Goal: Information Seeking & Learning: Learn about a topic

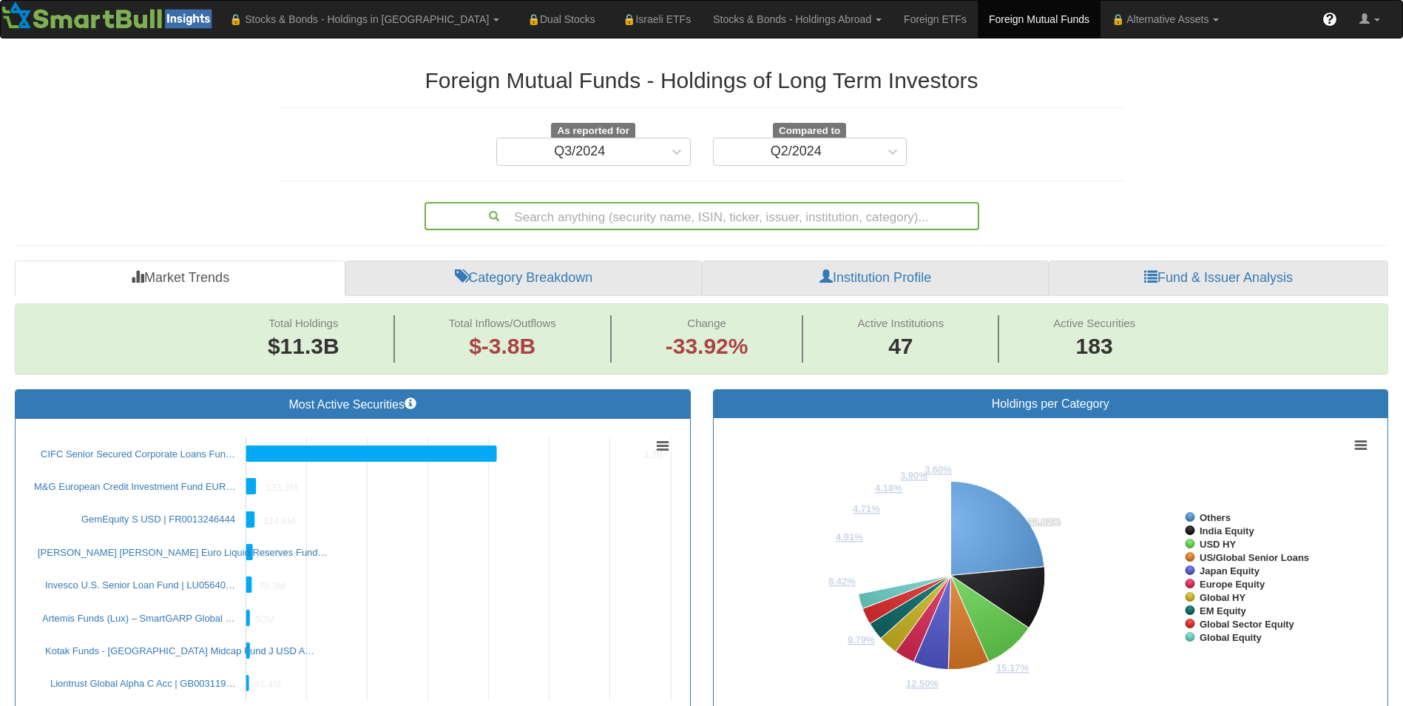
click at [625, 217] on div "Search anything (security name, ISIN, ticker, issuer, institution, category)..." at bounding box center [702, 215] width 552 height 25
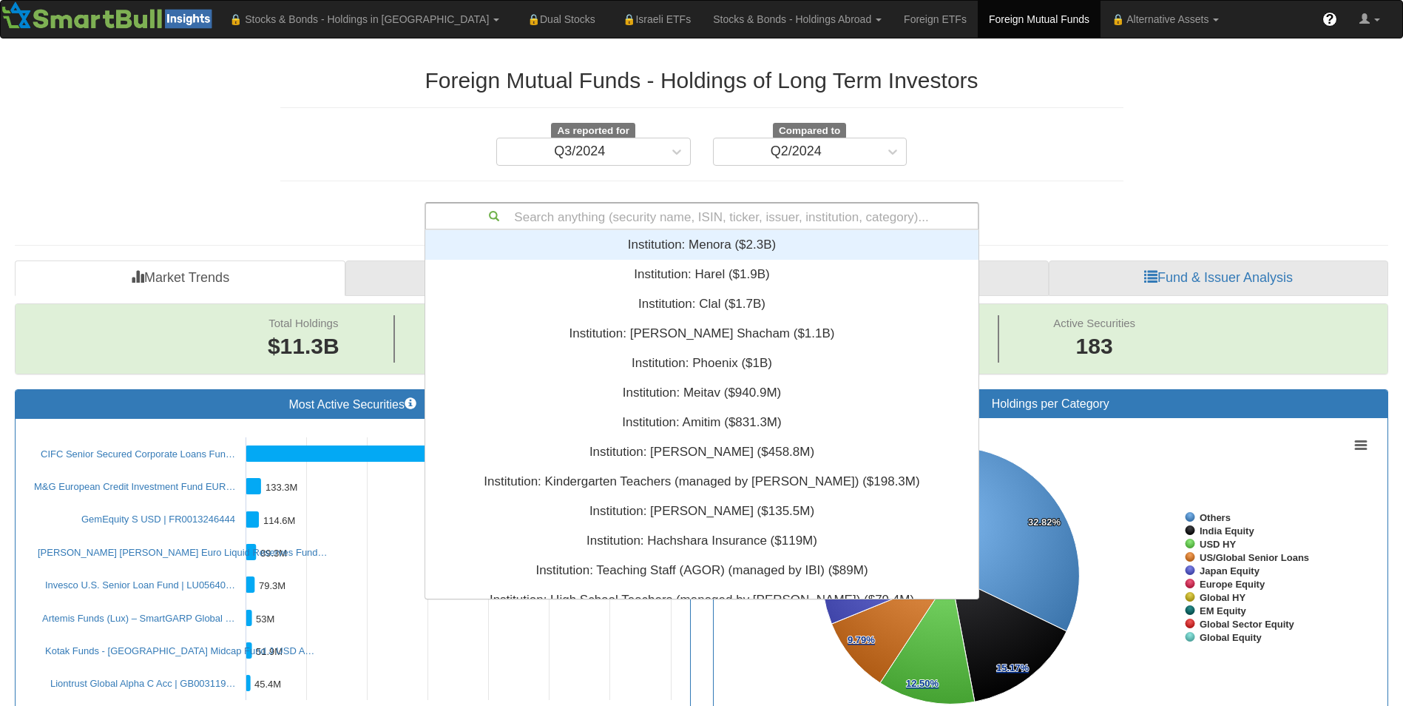
scroll to position [357, 542]
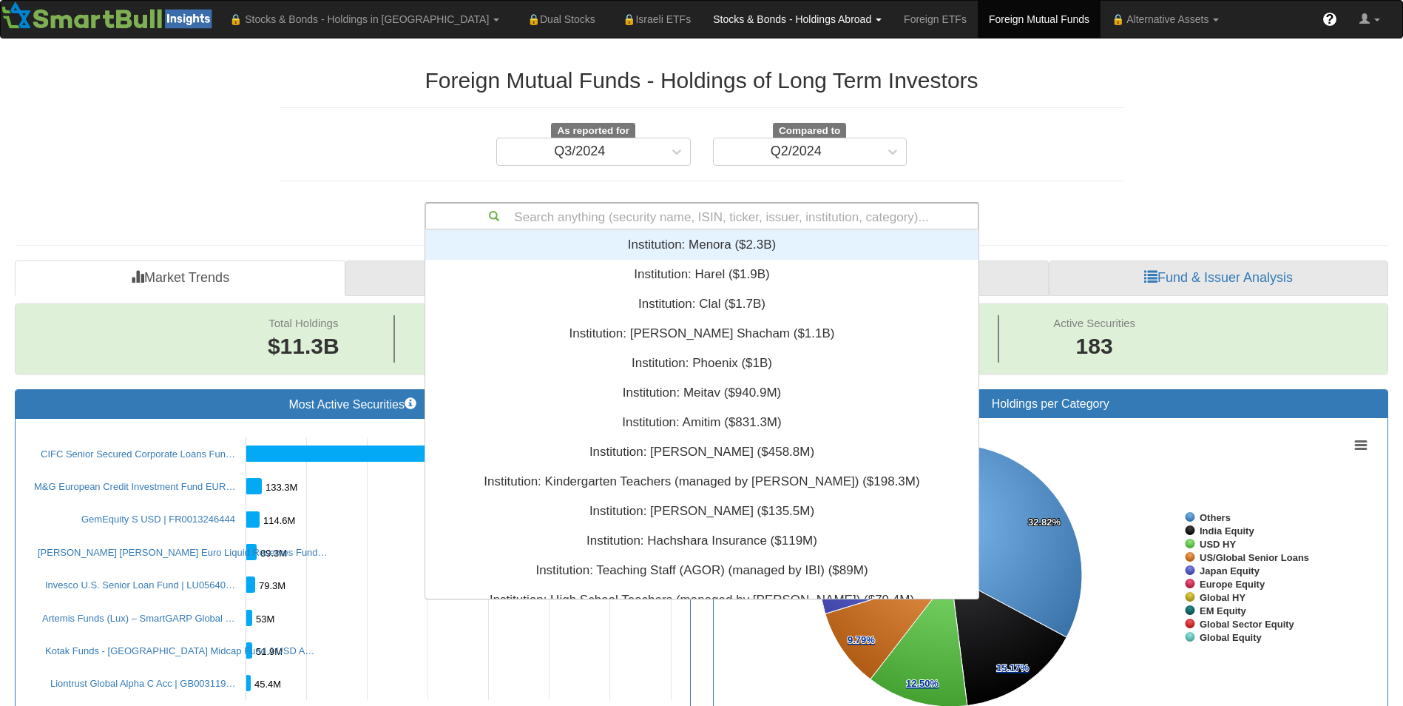
click at [702, 30] on link "Stocks & Bonds - Holdings Abroad" at bounding box center [797, 19] width 191 height 37
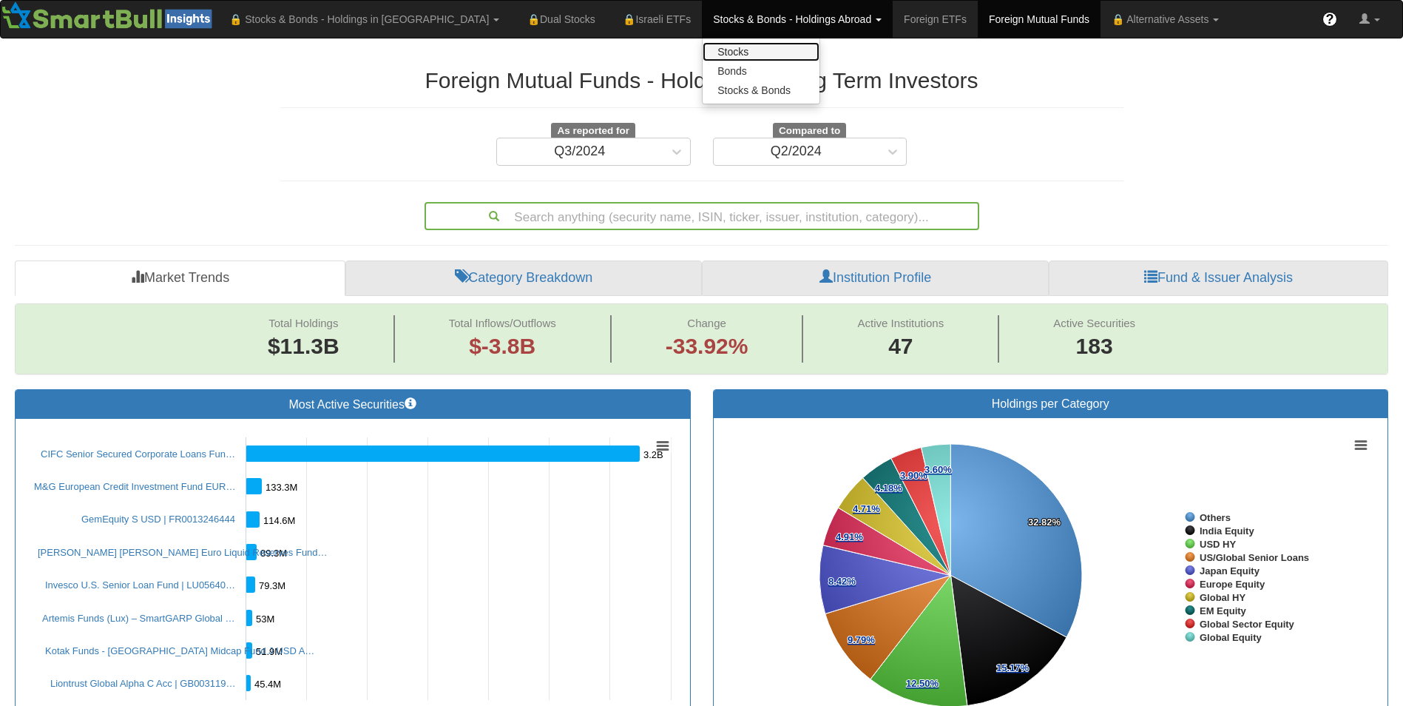
click at [703, 43] on link "Stocks" at bounding box center [761, 51] width 117 height 19
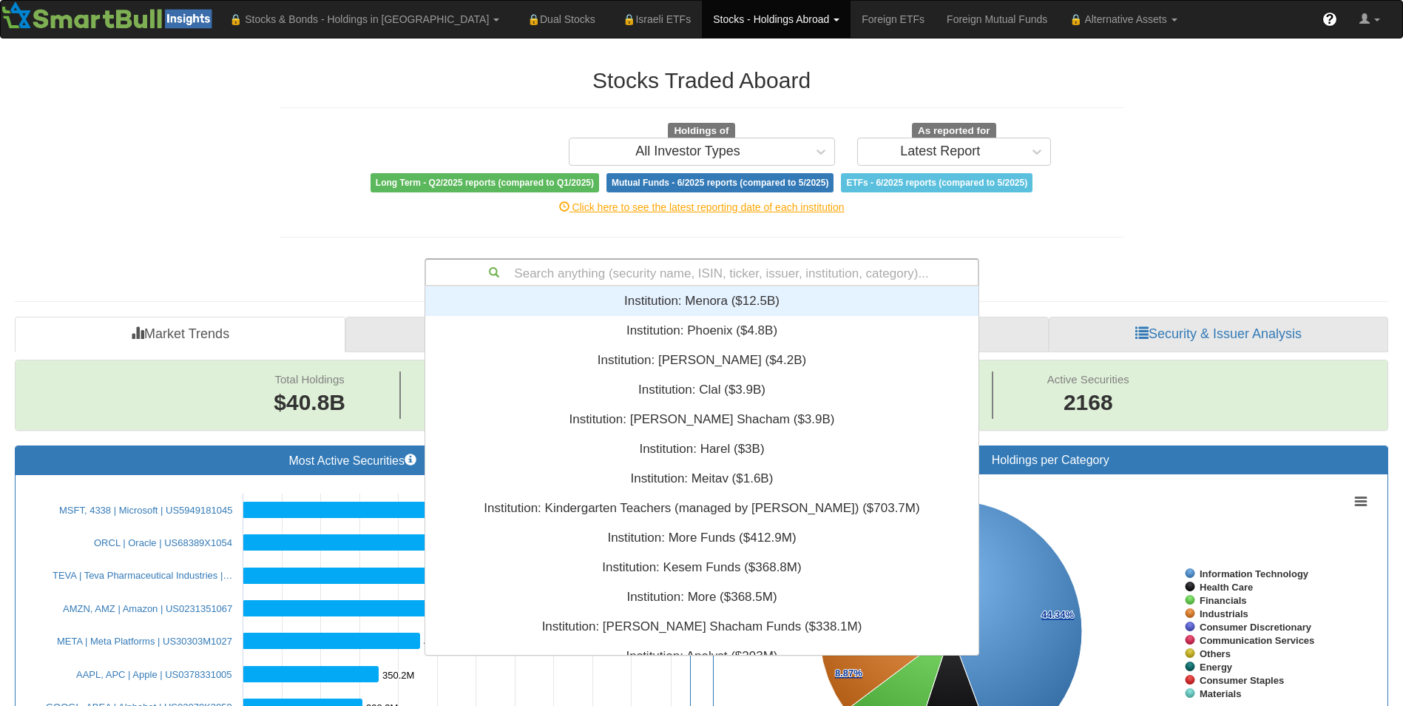
click at [778, 274] on div "Search anything (security name, ISIN, ticker, issuer, institution, category)..." at bounding box center [702, 272] width 552 height 25
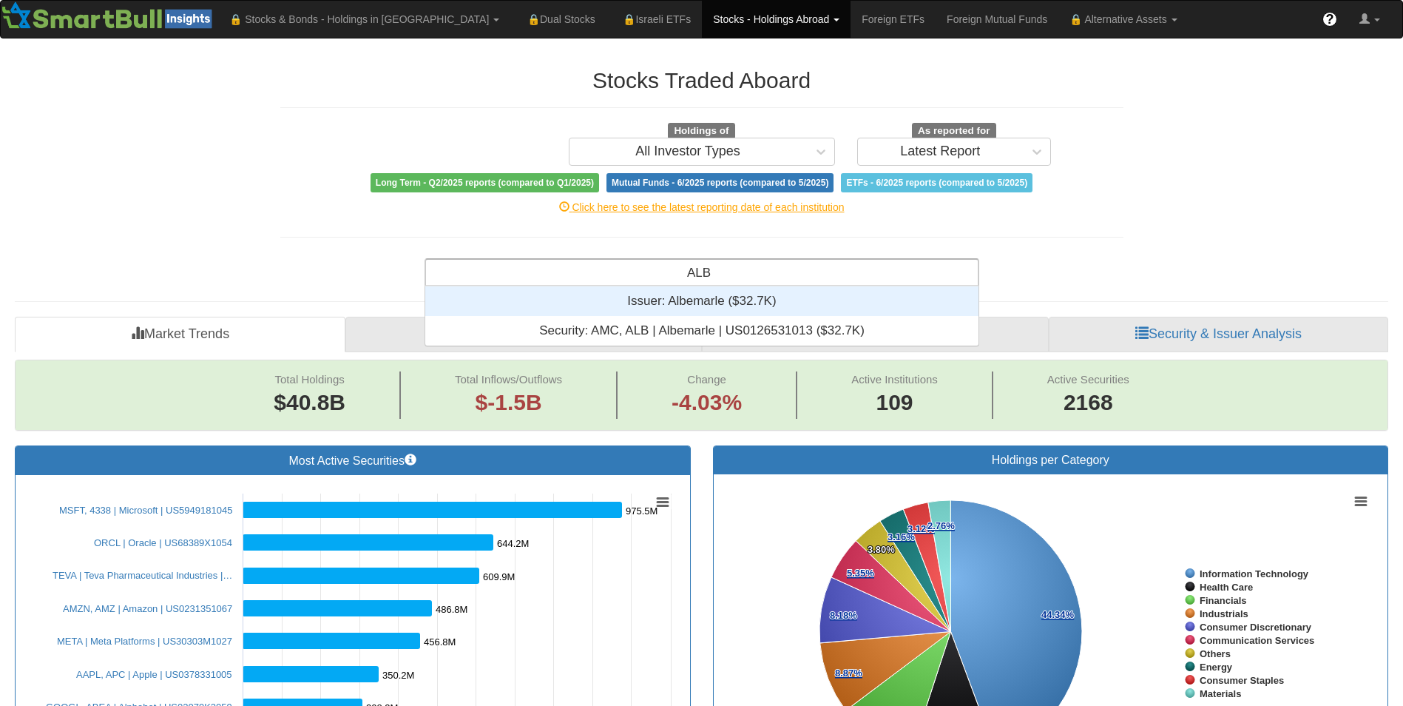
scroll to position [48, 542]
type input "ALB"
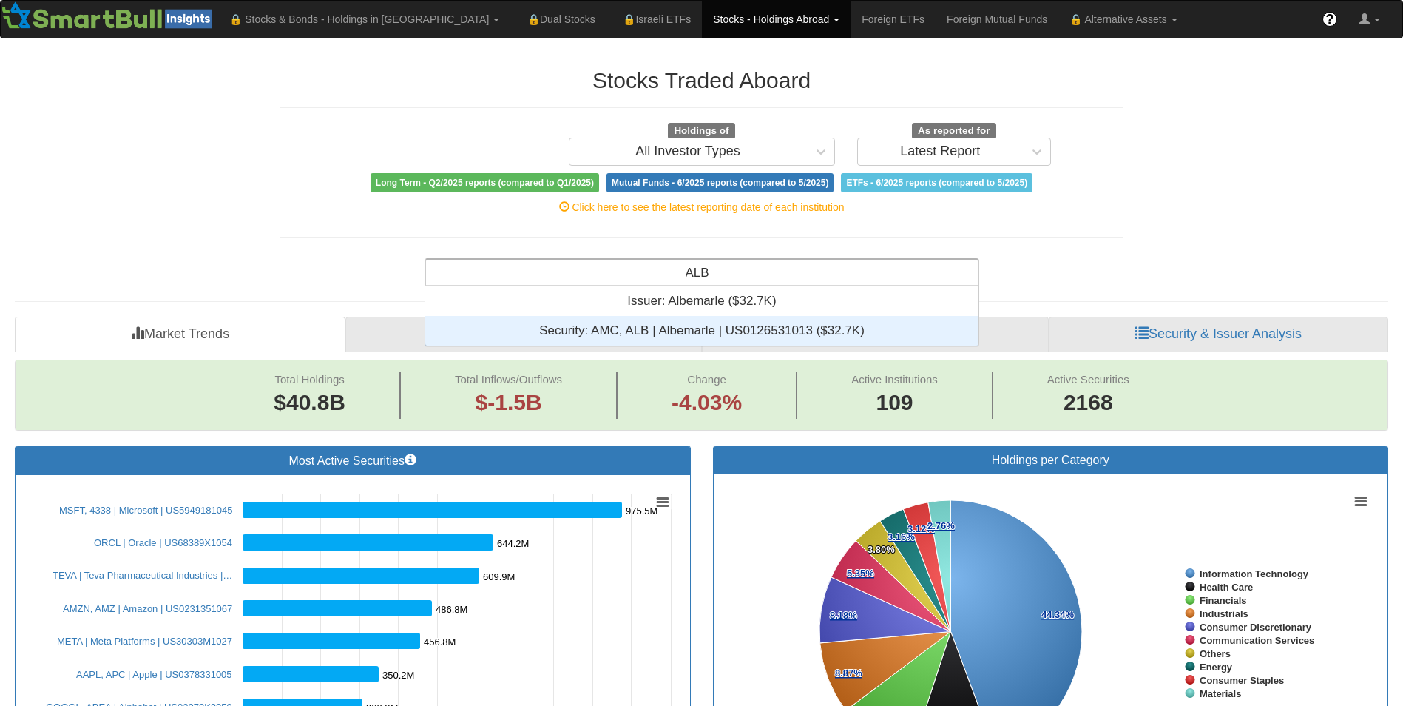
click at [732, 326] on div "Security: ‎AMC, ALB | Albemarle | US0126531013 ‎($32.7K)‏" at bounding box center [701, 331] width 553 height 30
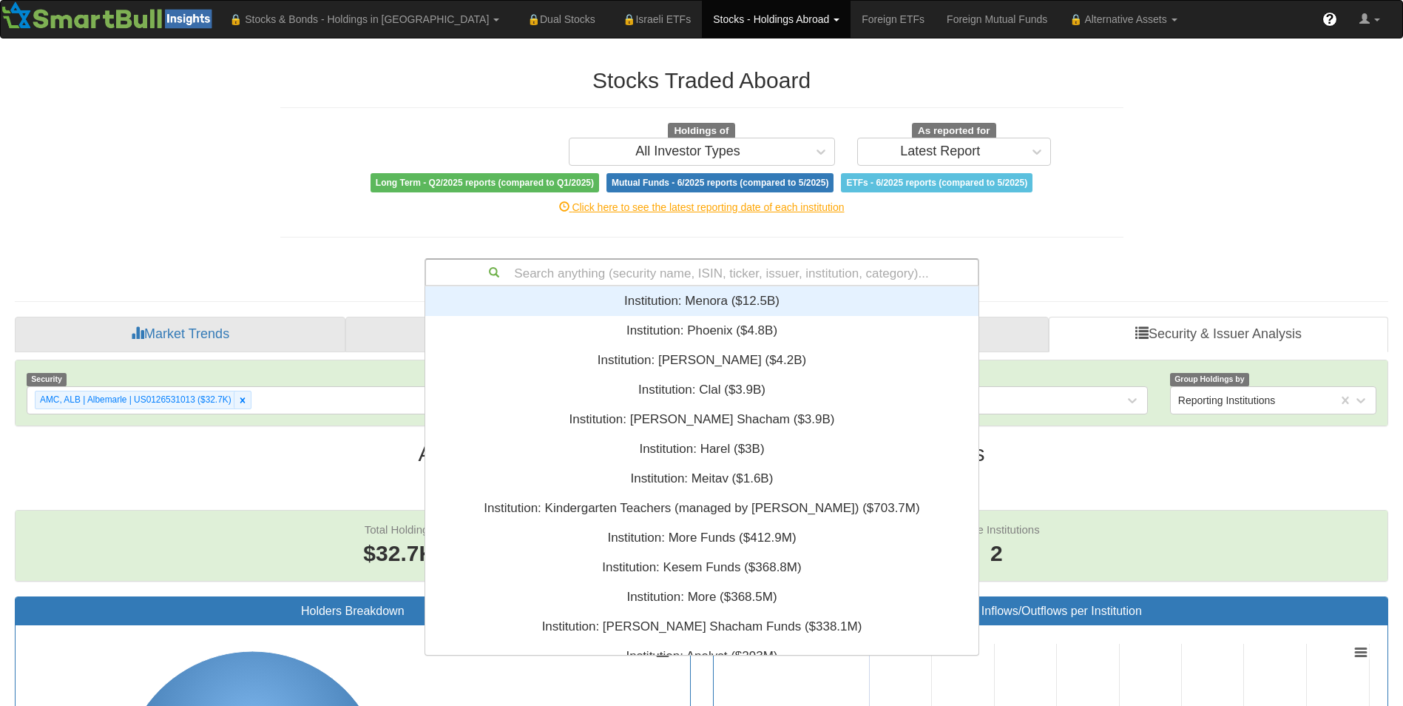
click at [804, 274] on div "Search anything (security name, ISIN, ticker, issuer, institution, category)..." at bounding box center [702, 272] width 552 height 25
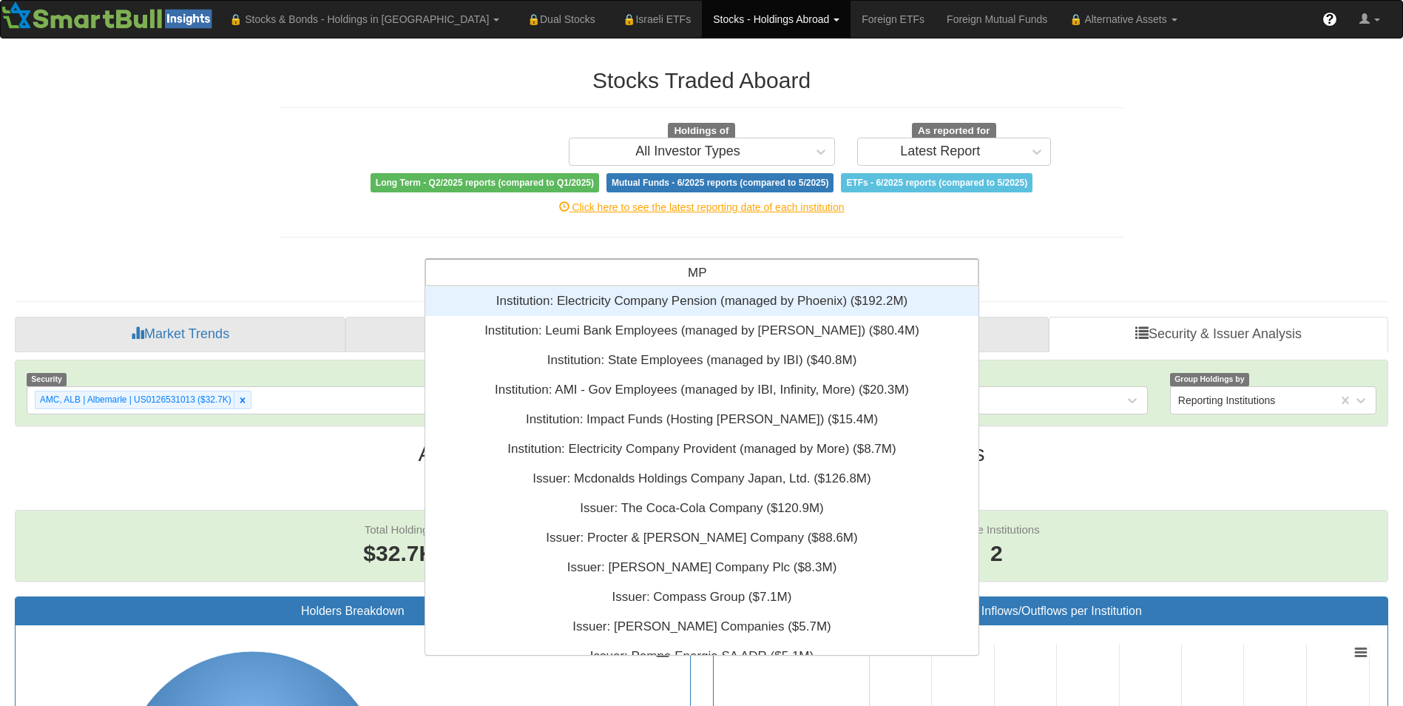
scroll to position [357, 542]
type input "M"
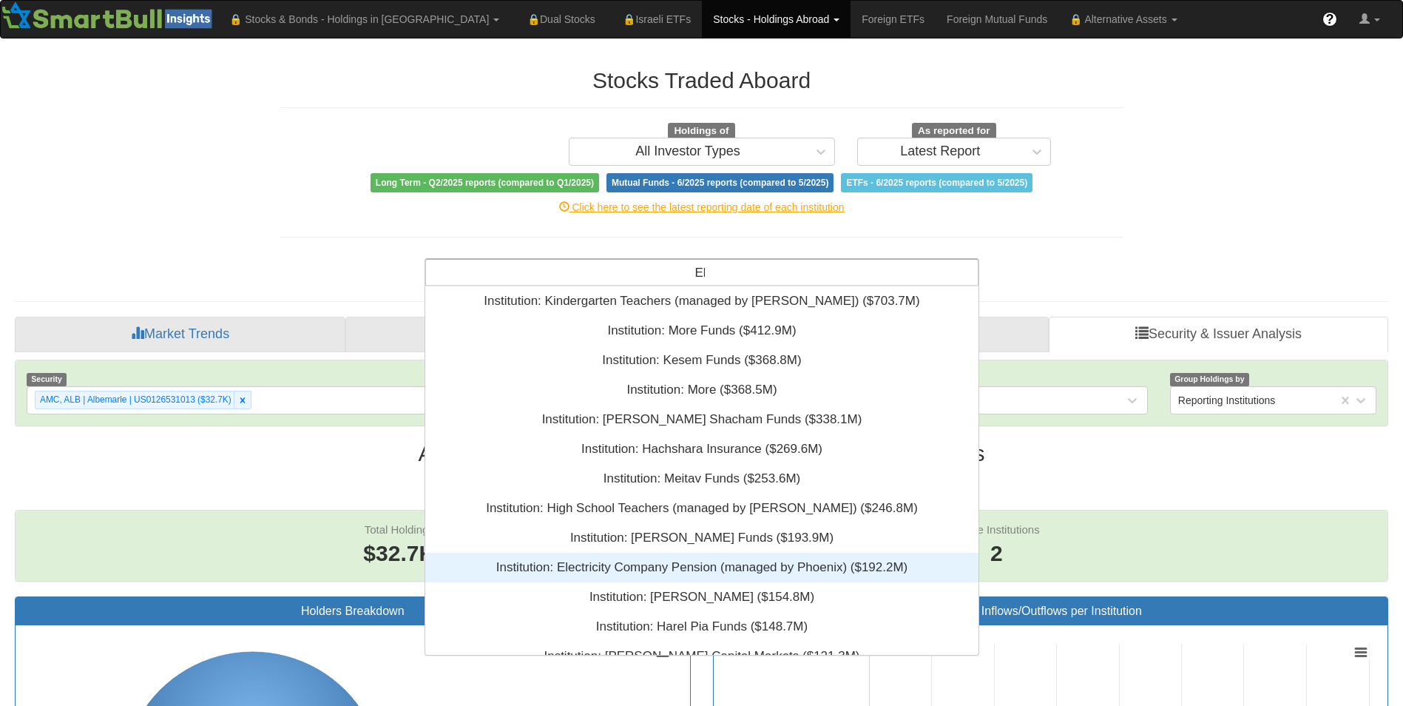
scroll to position [0, 0]
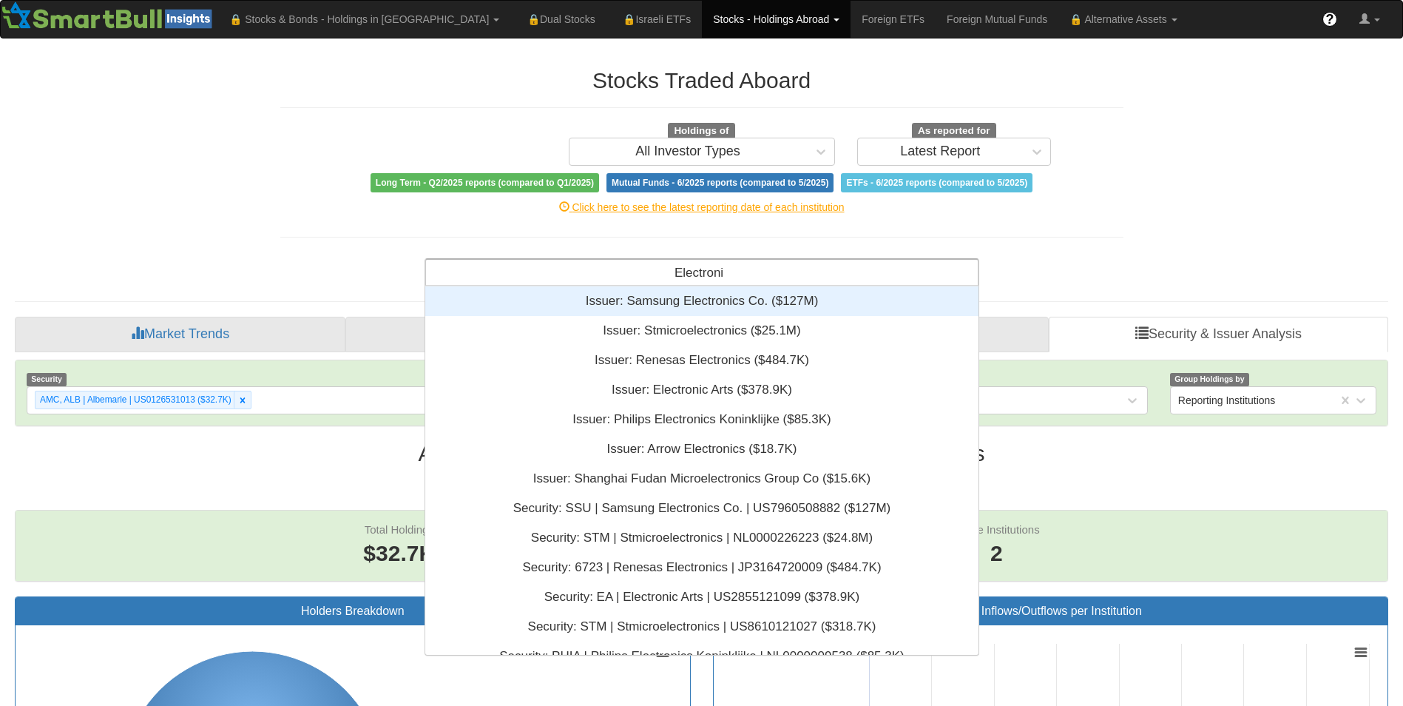
type input "Electronic"
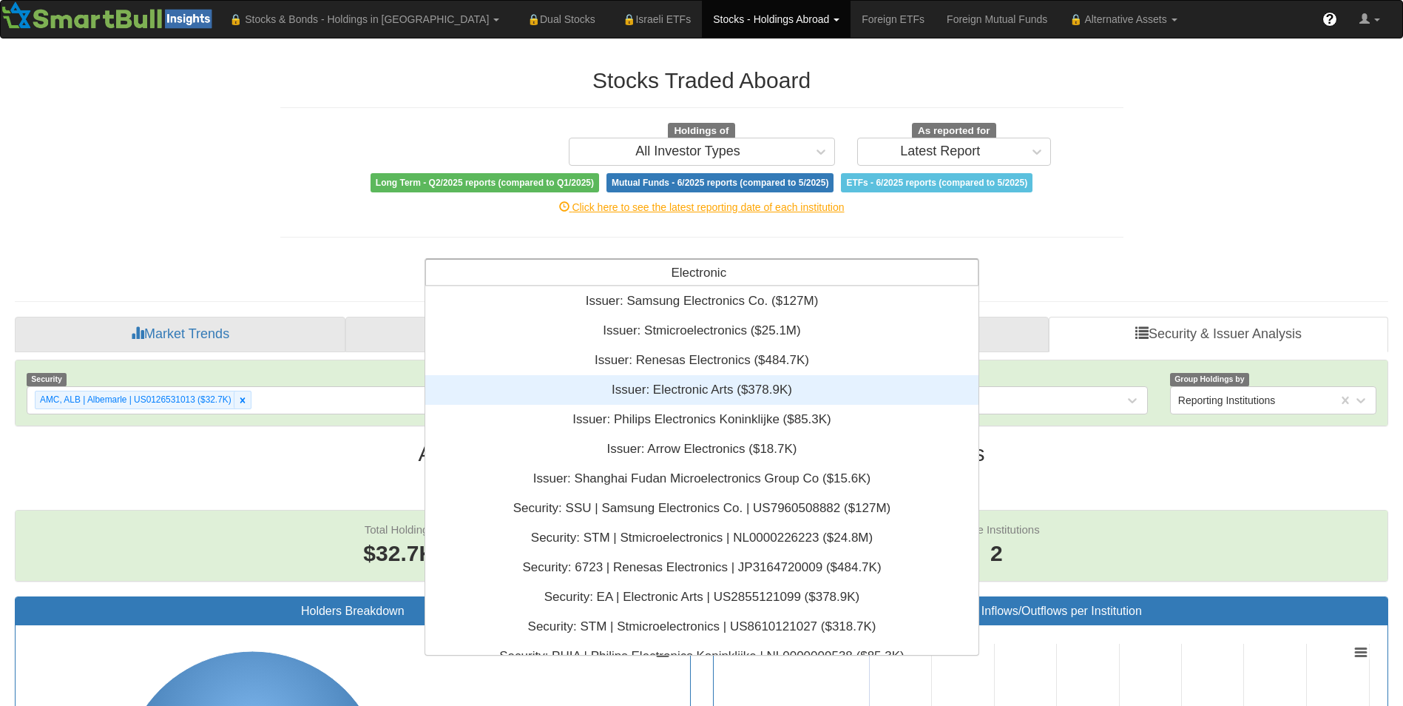
click at [755, 396] on div "Issuer: ‎Electronic Arts ‎($378.9K)‏" at bounding box center [701, 390] width 553 height 30
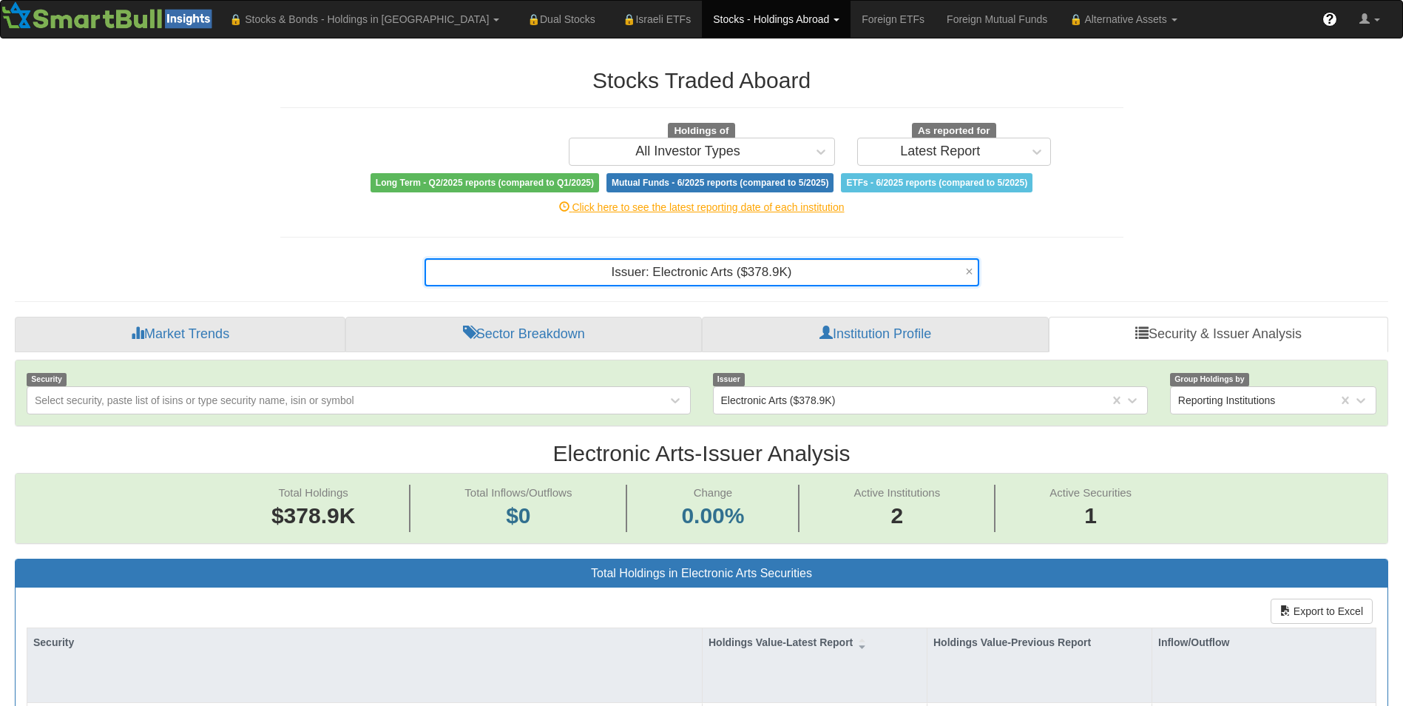
click at [704, 273] on div "Issuer: ‎Electronic Arts ‎($378.9K)‏" at bounding box center [695, 272] width 539 height 25
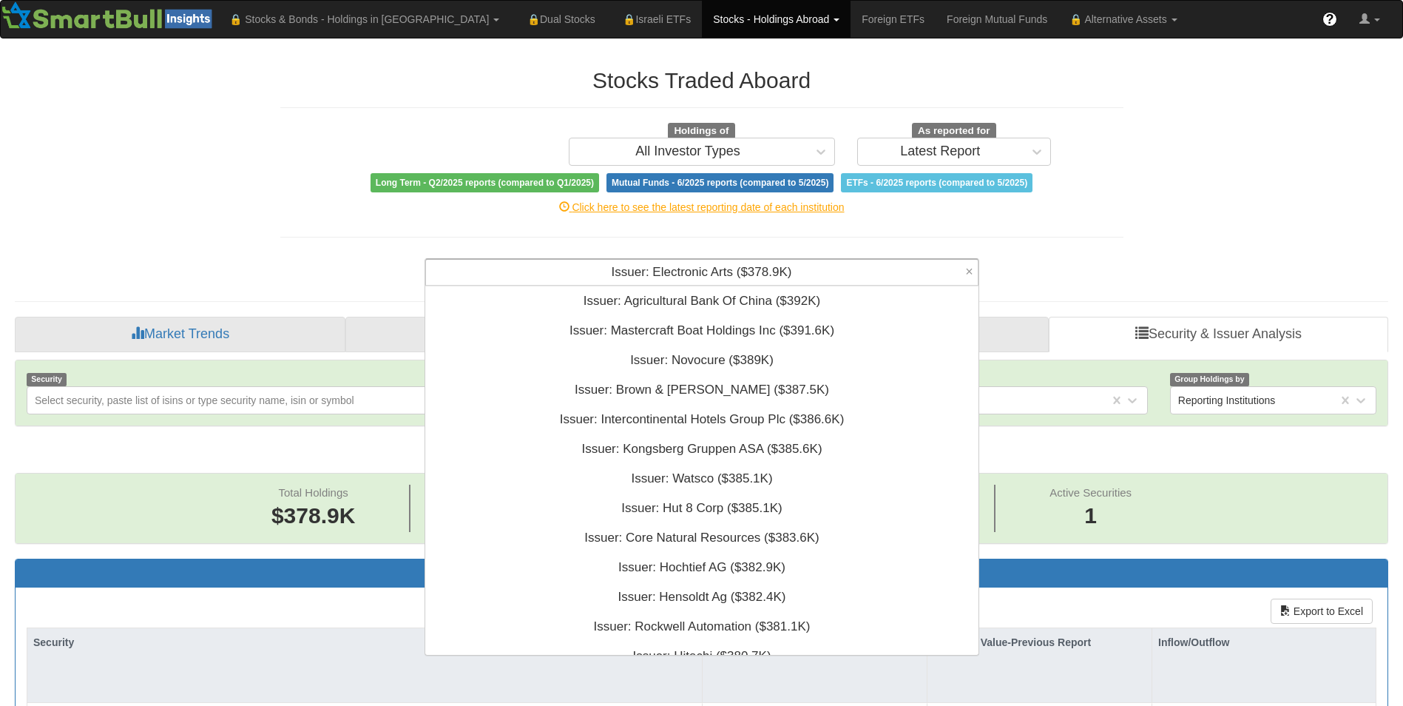
click at [704, 273] on span "Issuer: ‎Electronic Arts ‎($378.9K)‏" at bounding box center [702, 272] width 180 height 14
click at [834, 272] on div "Issuer: ‎Electronic Arts ‎($378.9K)‏" at bounding box center [702, 272] width 552 height 25
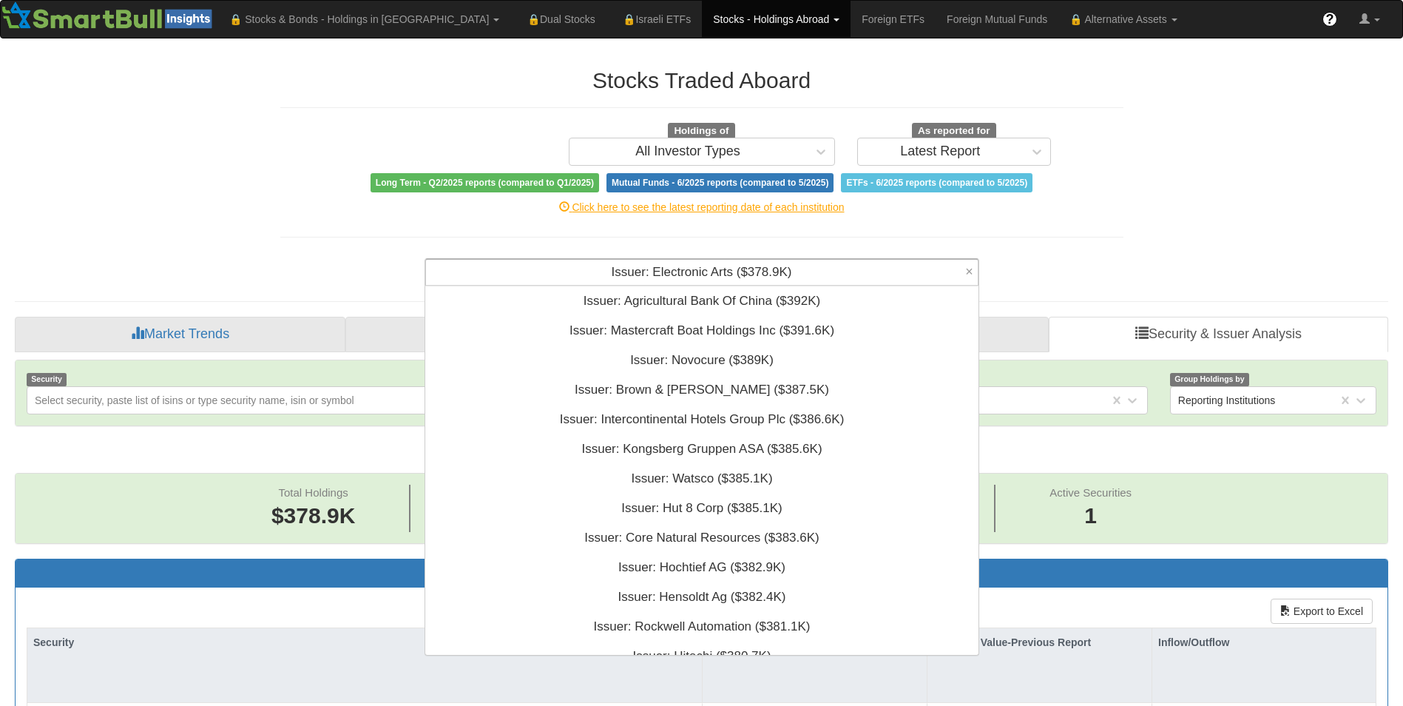
click at [834, 272] on div "Issuer: ‎Electronic Arts ‎($378.9K)‏" at bounding box center [702, 272] width 552 height 25
click at [651, 272] on span "Issuer: ‎Electronic Arts ‎($378.9K)‏" at bounding box center [702, 272] width 180 height 14
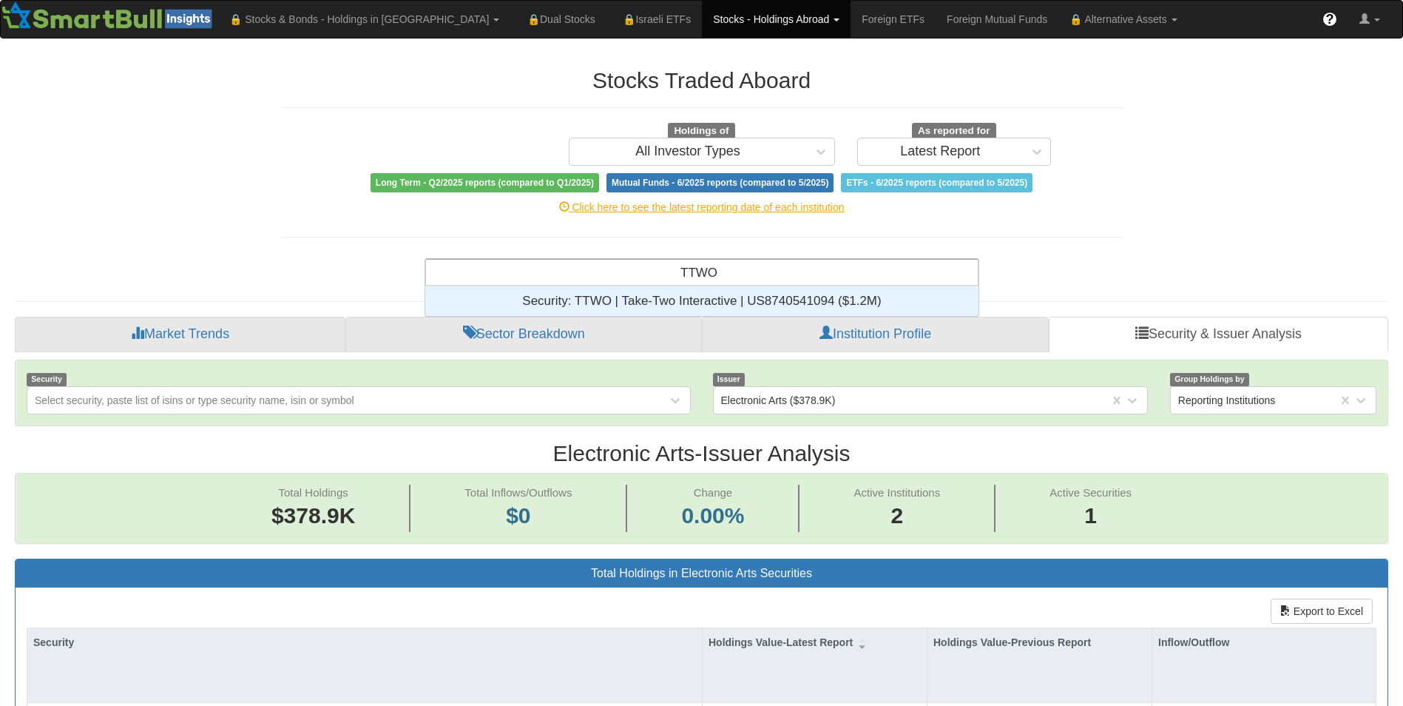
drag, startPoint x: 777, startPoint y: 273, endPoint x: 591, endPoint y: 287, distance: 186.9
click at [596, 286] on div "TTWO TTWO Security: ‎TTWO | Take-Two Interactive | US8740541094 ‎($1.2M)‏" at bounding box center [702, 272] width 555 height 28
click at [695, 260] on input "TTWO" at bounding box center [700, 275] width 38 height 30
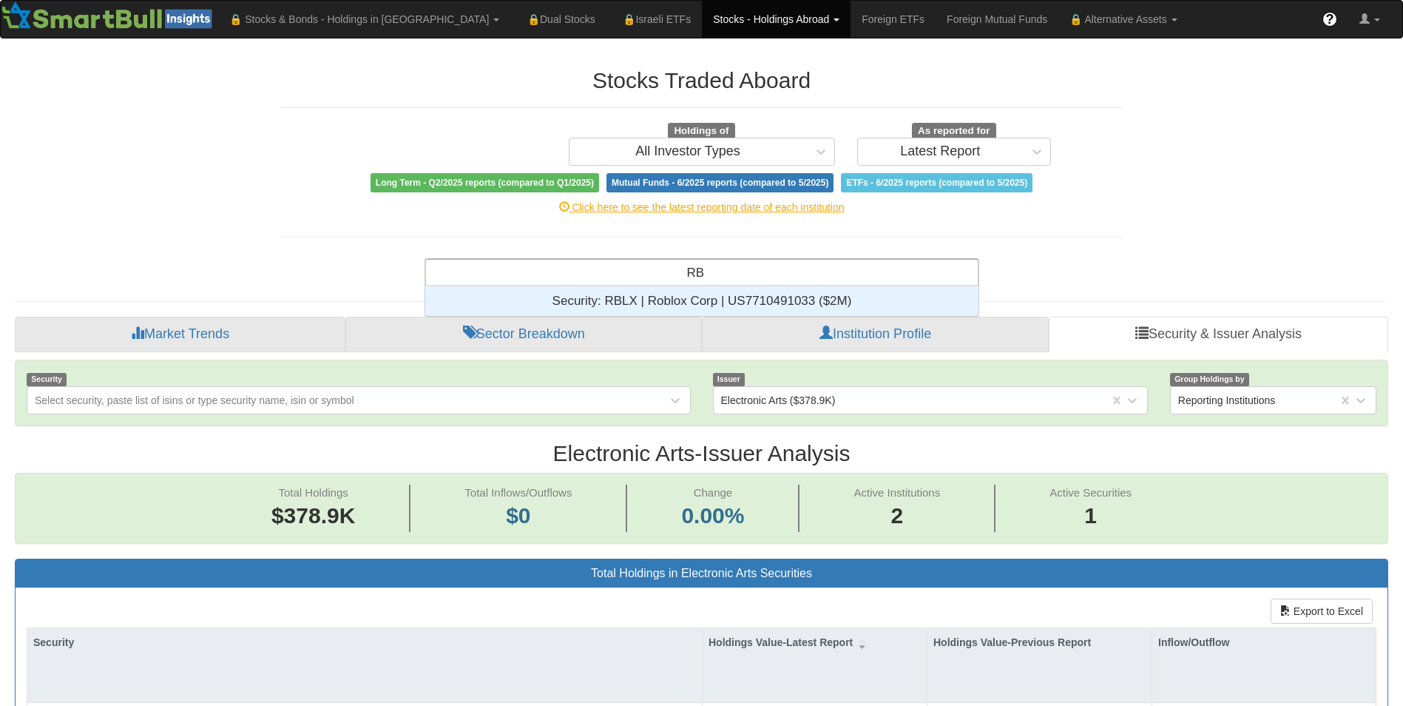
type input "R"
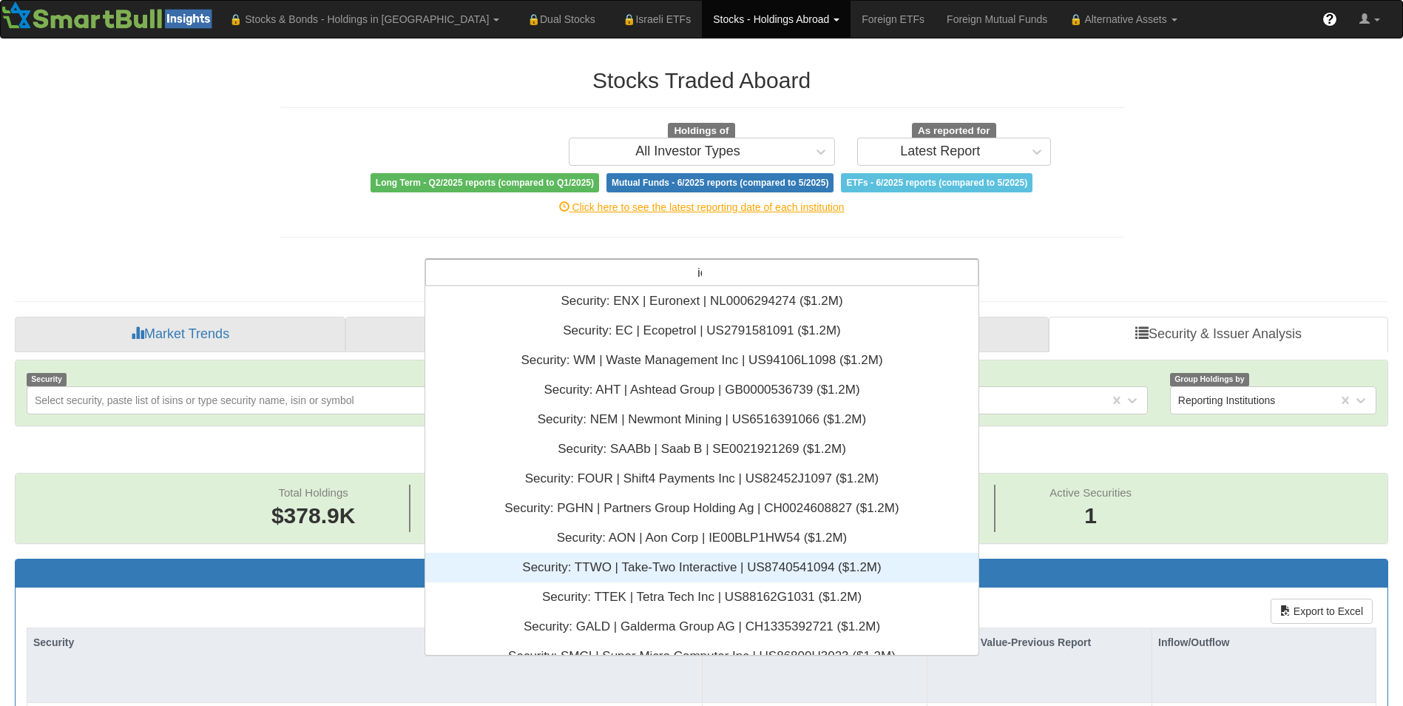
type input "icl"
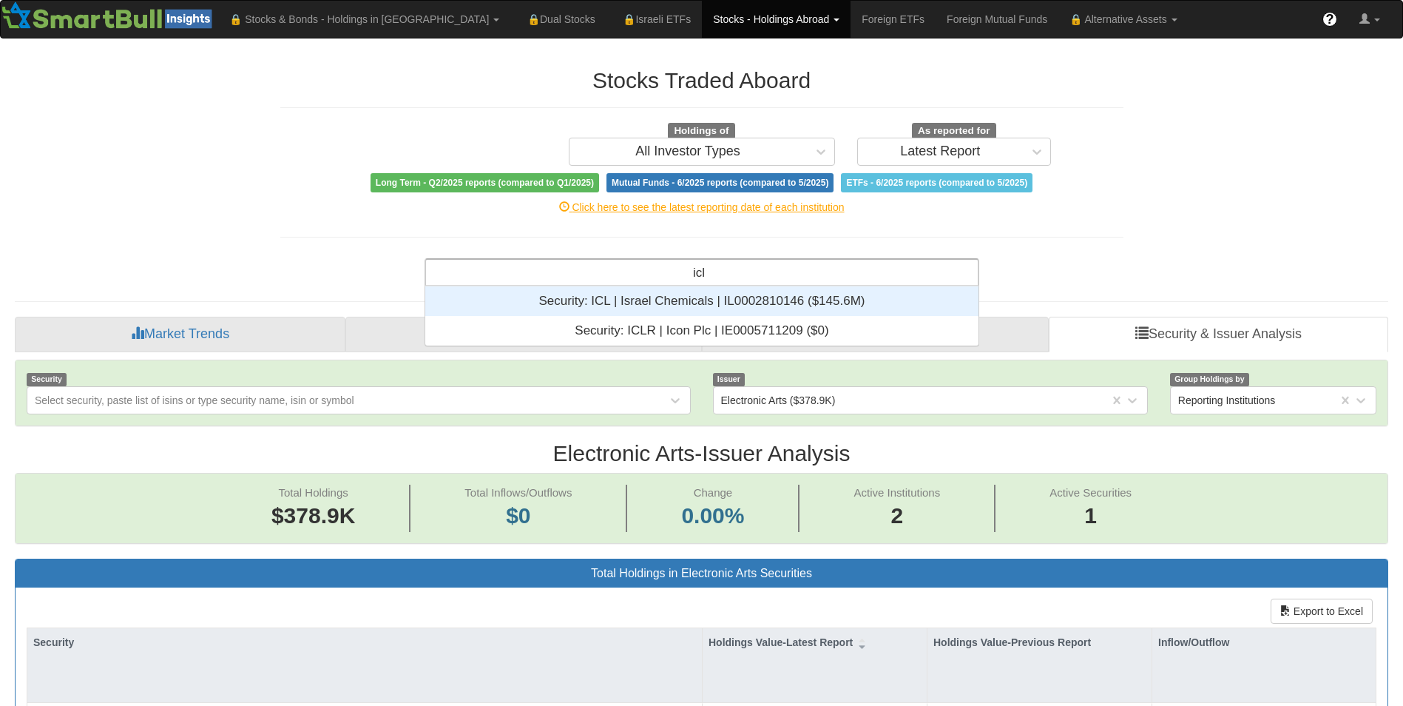
click at [707, 306] on div "Security: ‎ICL | Israel Chemicals | IL0002810146 ‎($145.6M)‏" at bounding box center [701, 301] width 553 height 30
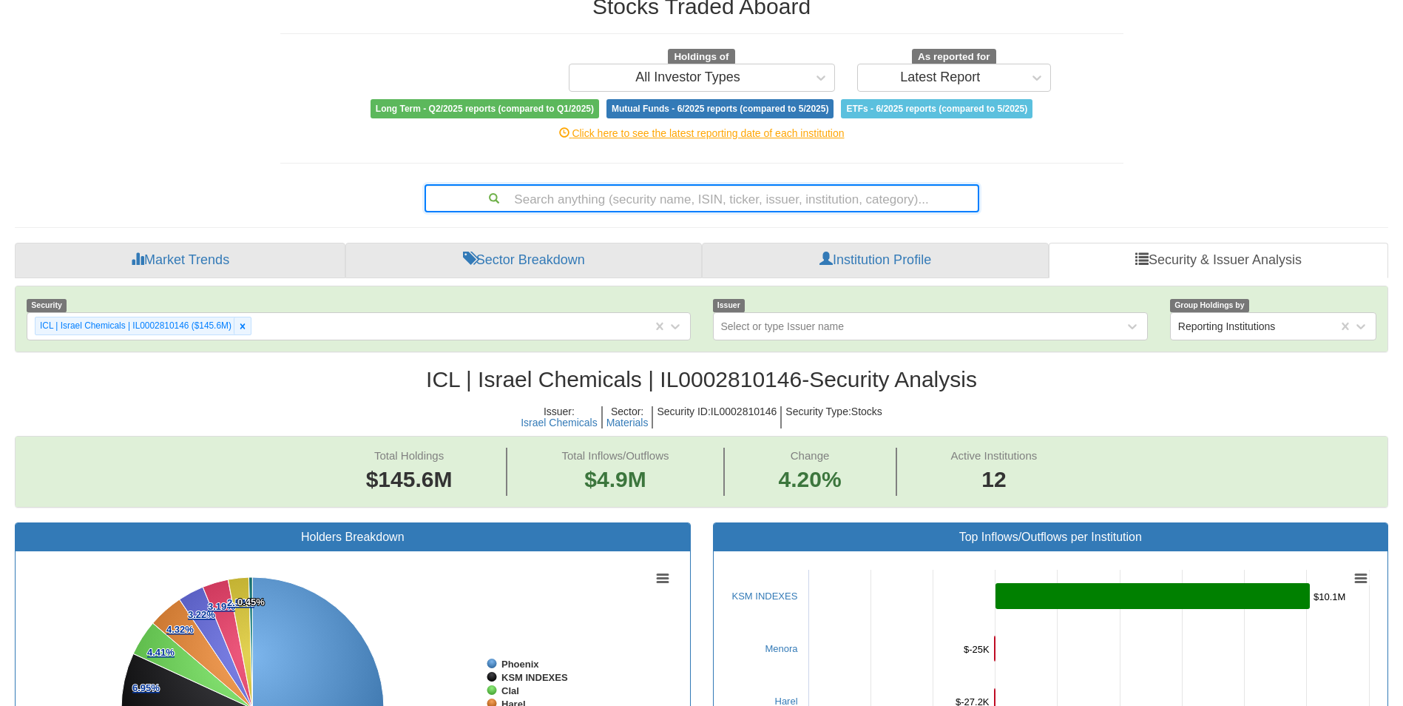
click at [663, 194] on div "Search anything (security name, ISIN, ticker, issuer, institution, category)..." at bounding box center [702, 198] width 552 height 25
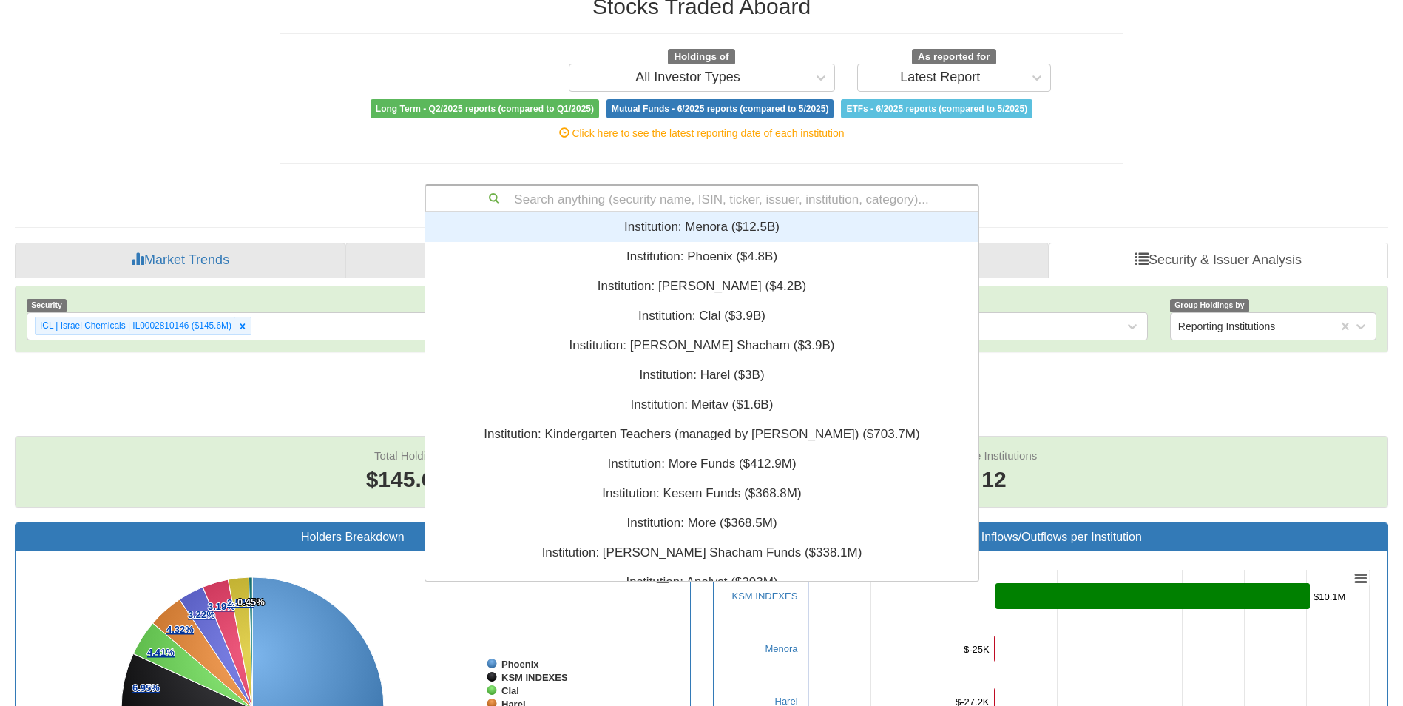
click at [676, 229] on div "Institution: ‎Menora ‎($12.5B)‏" at bounding box center [701, 227] width 553 height 30
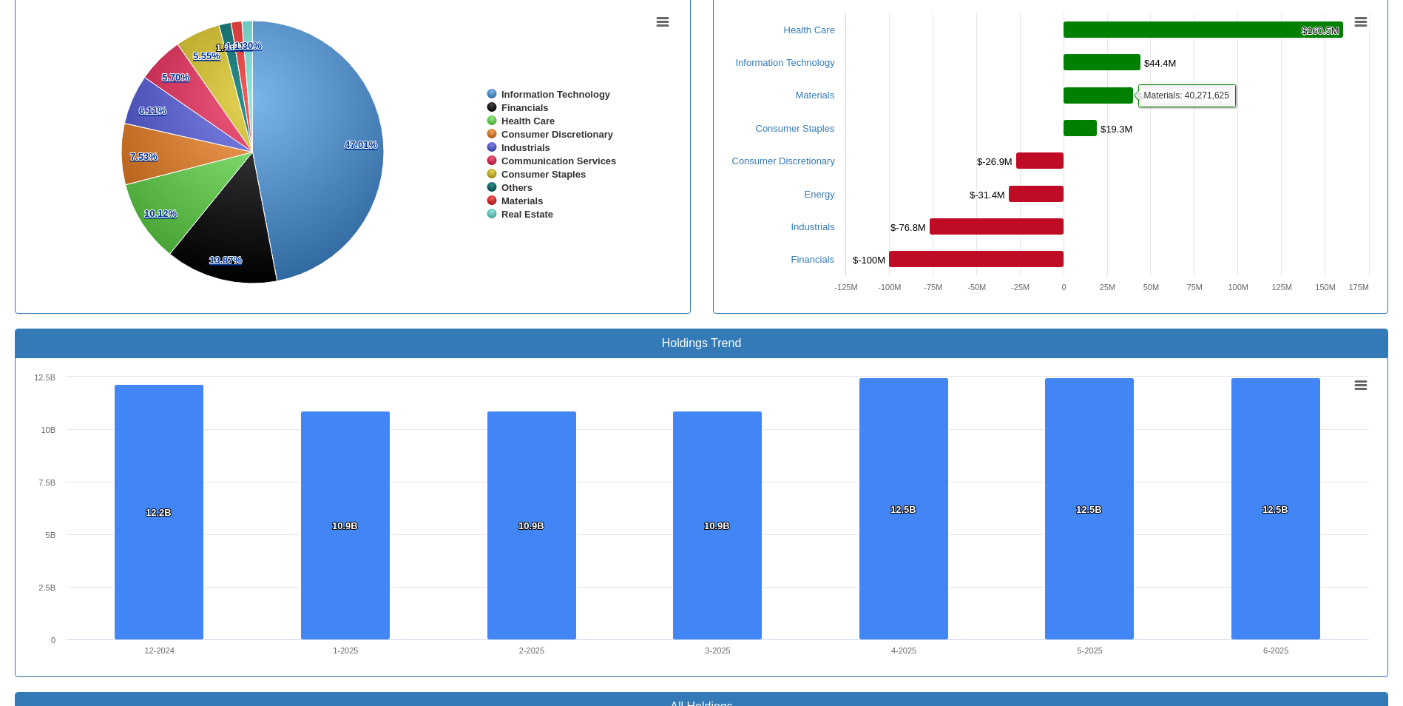
click at [1123, 95] on rect at bounding box center [1099, 95] width 70 height 16
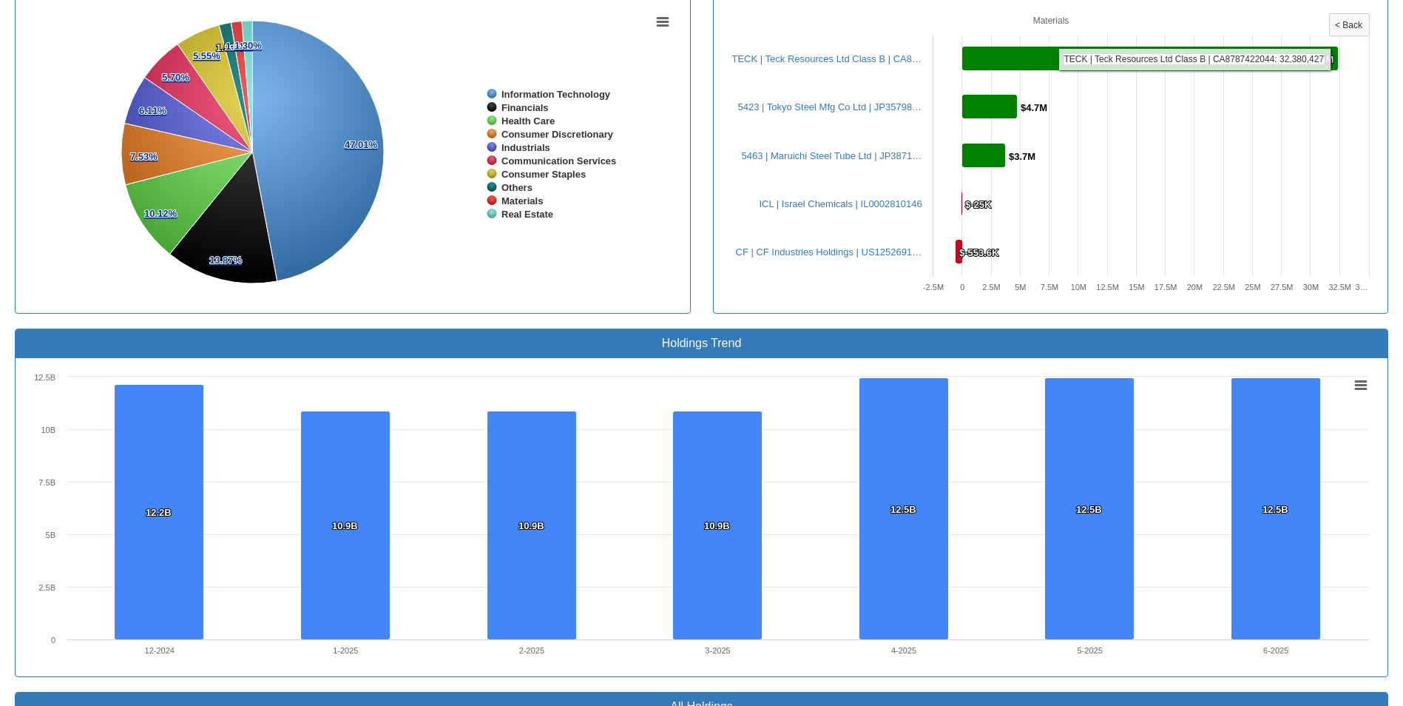
click at [1033, 64] on rect at bounding box center [1150, 59] width 376 height 24
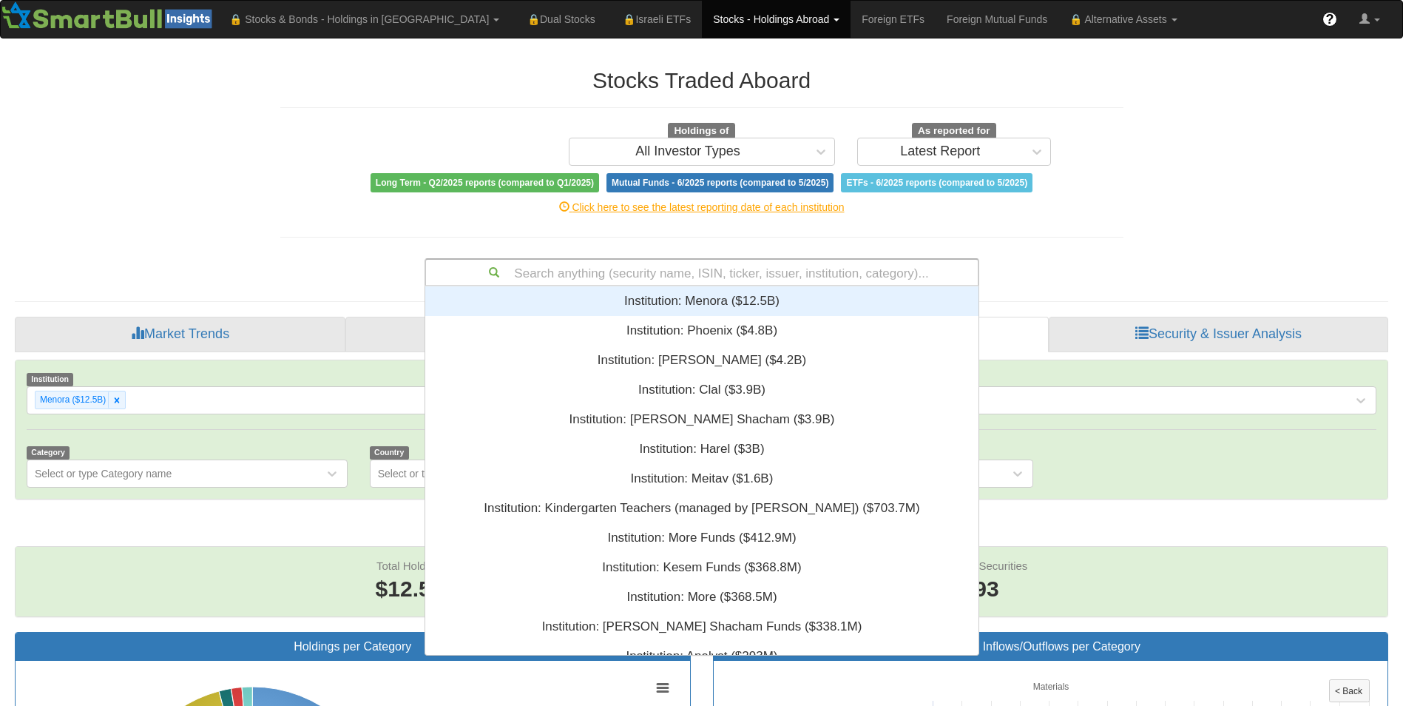
click at [639, 266] on div "Search anything (security name, ISIN, ticker, issuer, institution, category)..." at bounding box center [702, 272] width 552 height 25
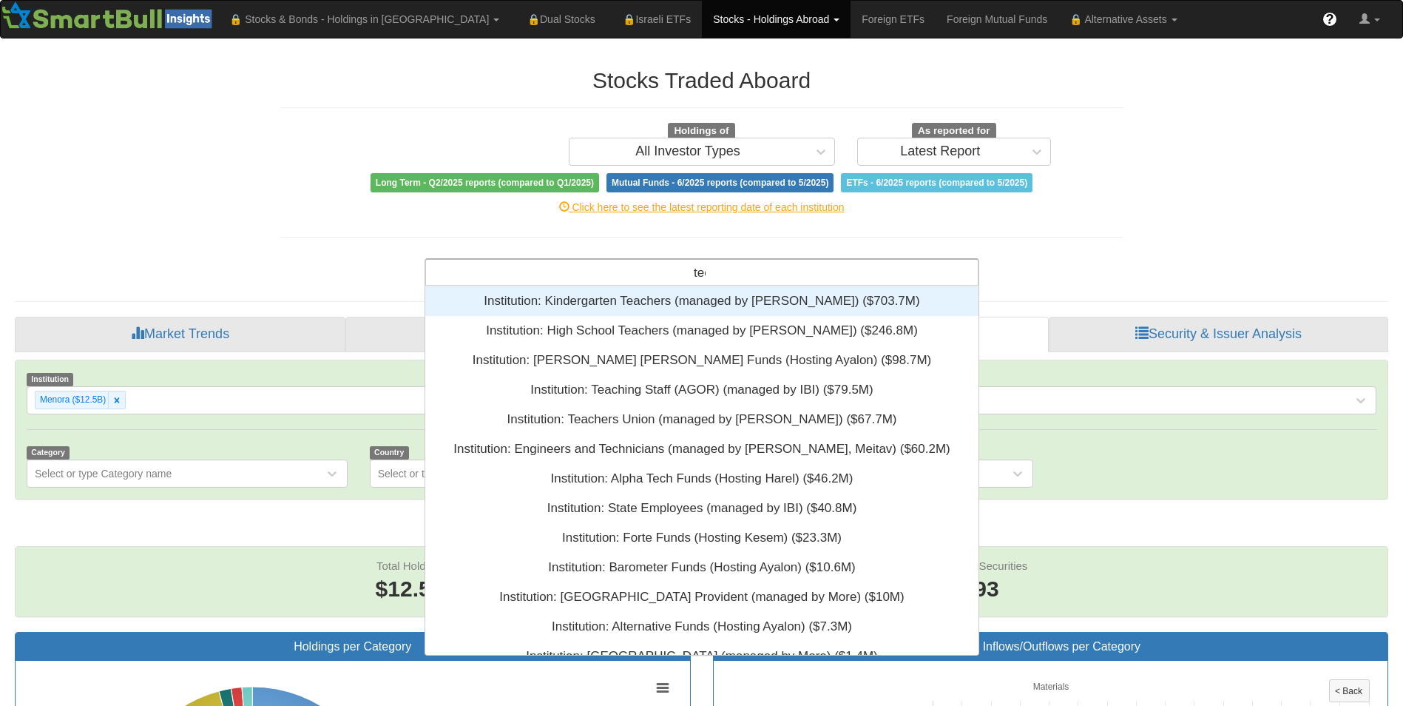
type input "teck"
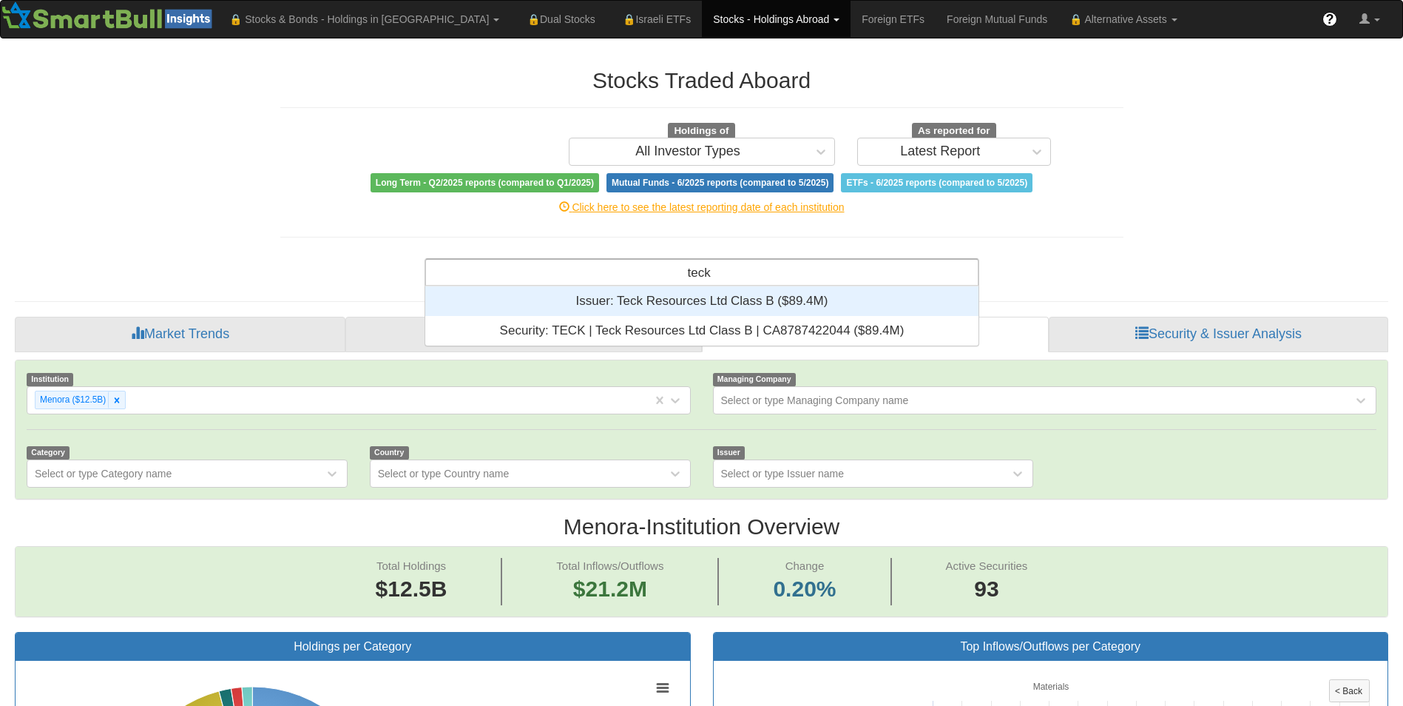
scroll to position [48, 542]
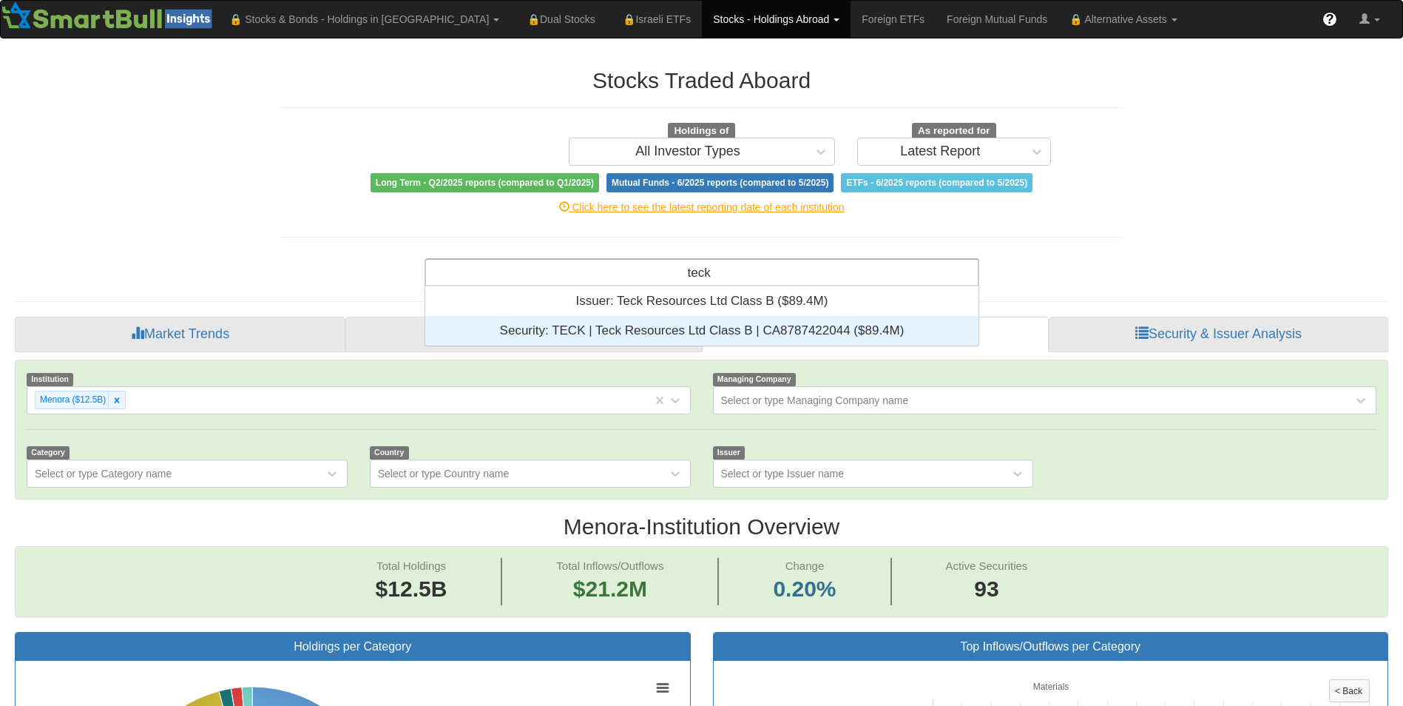
click at [663, 325] on div "Security: ‎TECK | Teck Resources Ltd Class B | CA8787422044 ‎($89.4M)‏" at bounding box center [701, 331] width 553 height 30
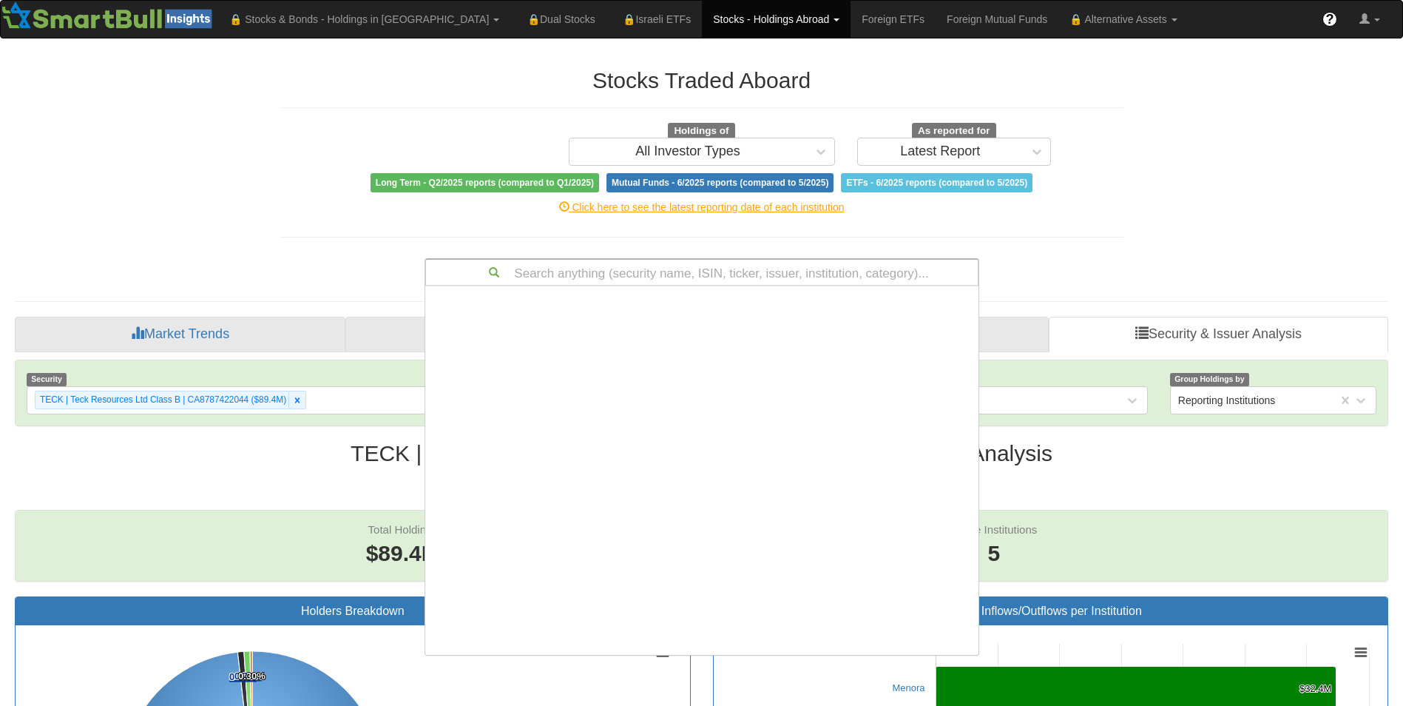
scroll to position [66962, 0]
